Goal: Information Seeking & Learning: Check status

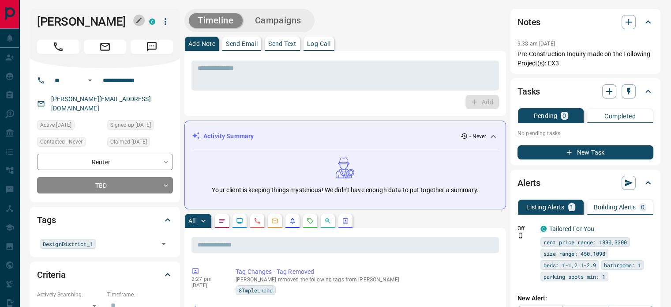
click at [141, 17] on icon "button" at bounding box center [138, 20] width 7 height 7
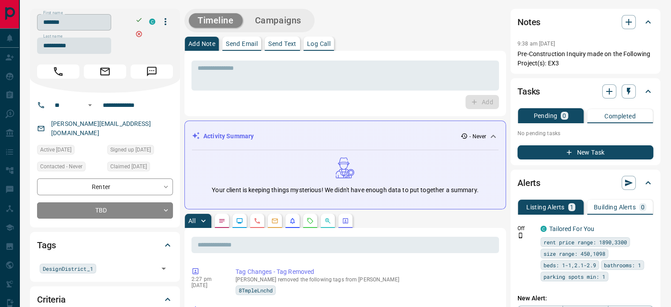
click at [106, 23] on input "*******" at bounding box center [74, 22] width 74 height 16
click at [98, 49] on input "**********" at bounding box center [74, 46] width 74 height 16
click at [131, 103] on input "**********" at bounding box center [133, 105] width 69 height 14
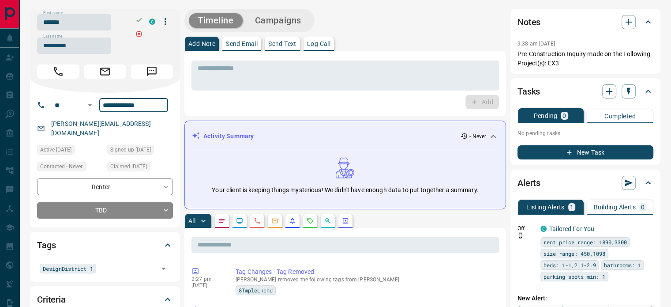
click at [145, 128] on div "[PERSON_NAME][EMAIL_ADDRESS][DOMAIN_NAME]" at bounding box center [105, 128] width 136 height 24
click at [145, 125] on div "[PERSON_NAME][EMAIL_ADDRESS][DOMAIN_NAME]" at bounding box center [105, 128] width 136 height 24
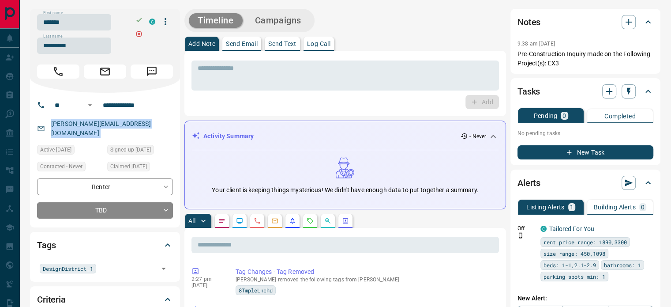
click at [145, 125] on div "[PERSON_NAME][EMAIL_ADDRESS][DOMAIN_NAME]" at bounding box center [105, 128] width 136 height 24
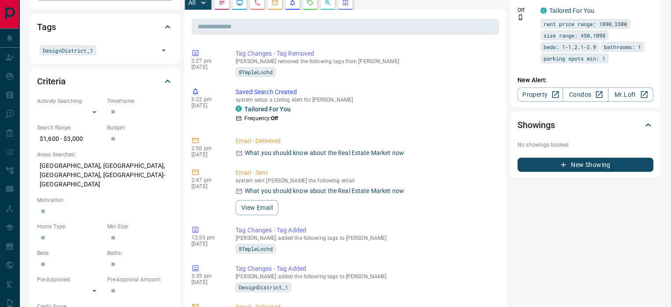
scroll to position [265, 0]
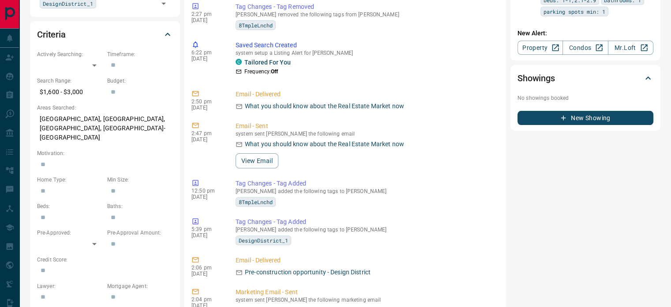
click at [108, 112] on p "[GEOGRAPHIC_DATA], [GEOGRAPHIC_DATA], [GEOGRAPHIC_DATA], [GEOGRAPHIC_DATA]-[GEO…" at bounding box center [105, 128] width 136 height 33
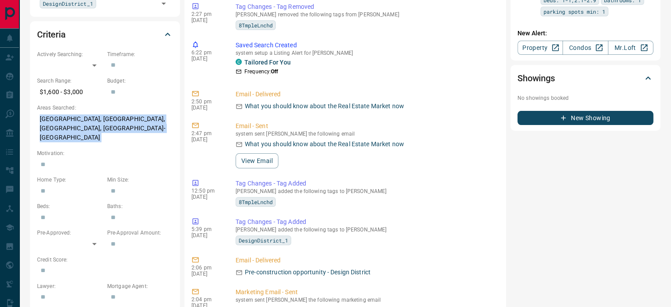
copy p "[GEOGRAPHIC_DATA], [GEOGRAPHIC_DATA], [GEOGRAPHIC_DATA], [GEOGRAPHIC_DATA]-[GEO…"
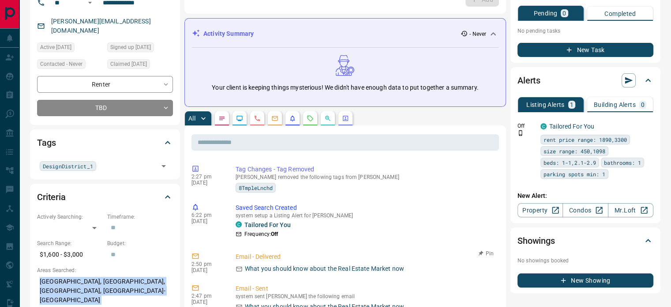
scroll to position [0, 0]
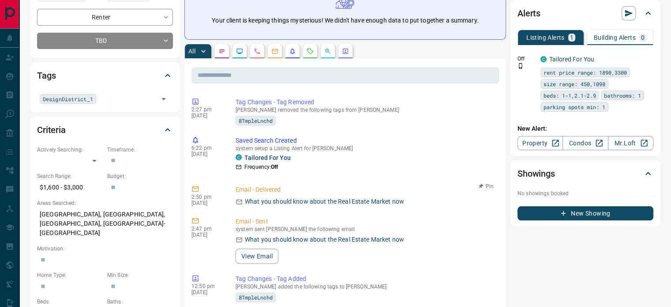
scroll to position [176, 0]
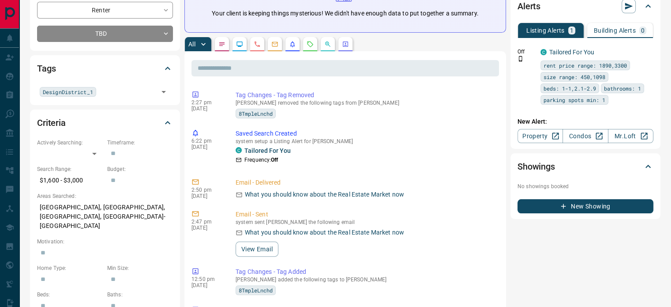
click at [259, 42] on icon "Calls" at bounding box center [257, 44] width 7 height 7
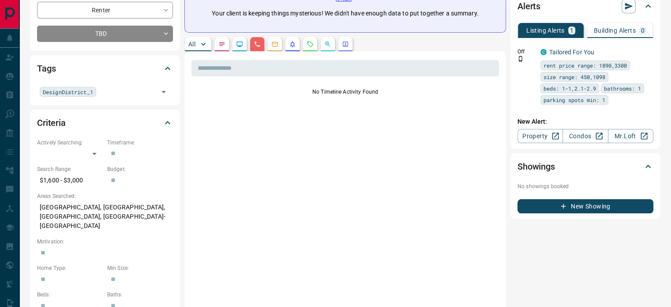
scroll to position [0, 0]
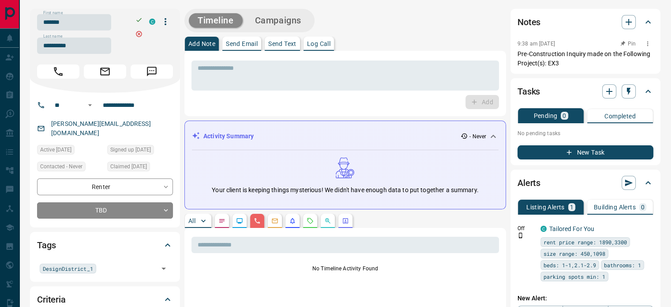
click at [560, 56] on p "Pre-Construction Inquiry made on the Following Project(s): EX3" at bounding box center [586, 58] width 136 height 19
copy p "Construction"
click at [558, 60] on p "Pre-Construction Inquiry made on the Following Project(s): EX3" at bounding box center [586, 58] width 136 height 19
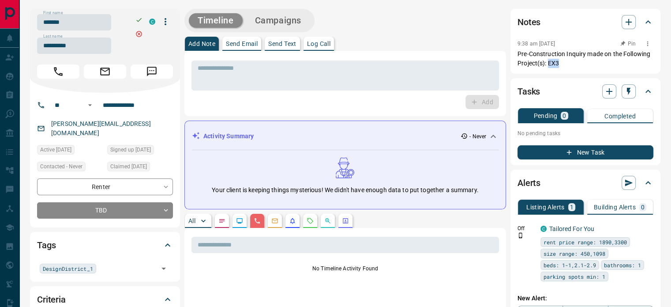
click at [558, 60] on p "Pre-Construction Inquiry made on the Following Project(s): EX3" at bounding box center [586, 58] width 136 height 19
copy div "Pre-Construction Inquiry made on the Following Project(s): EX3 Tasks Pending 0 …"
